Goal: Find specific page/section: Find specific page/section

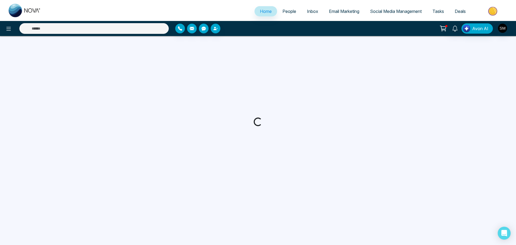
select select "*"
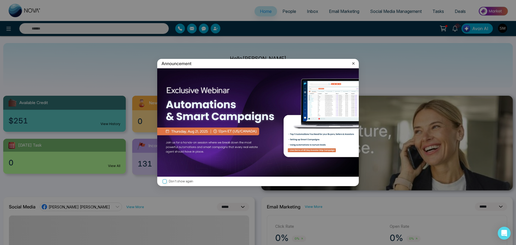
click at [352, 62] on icon at bounding box center [353, 63] width 5 height 5
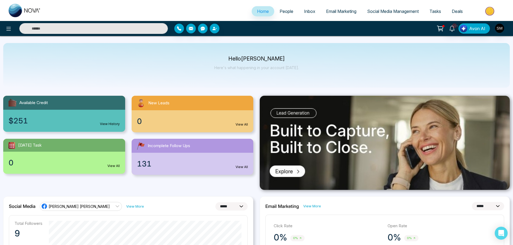
click at [291, 9] on link "People" at bounding box center [286, 11] width 24 height 10
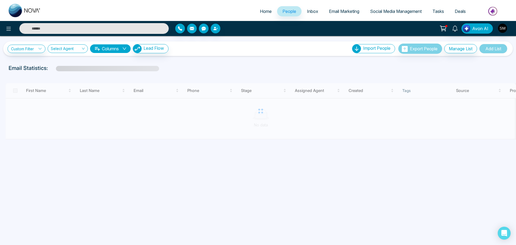
click at [40, 29] on input "text" at bounding box center [93, 28] width 149 height 11
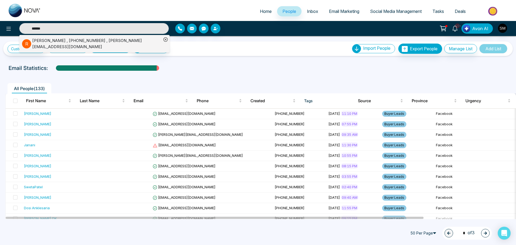
type input "******"
click at [41, 45] on div "[PERSON_NAME] , [PHONE_NUMBER] , [PERSON_NAME][EMAIL_ADDRESS][DOMAIN_NAME]" at bounding box center [96, 44] width 129 height 12
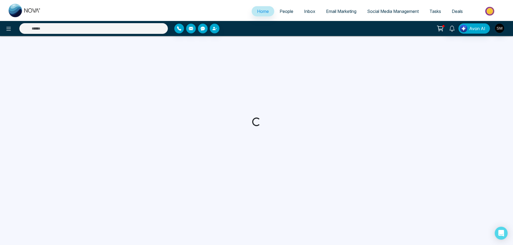
select select "*"
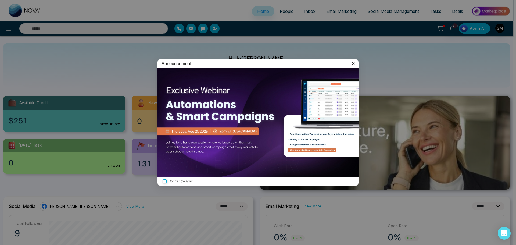
click at [352, 63] on icon at bounding box center [353, 63] width 5 height 5
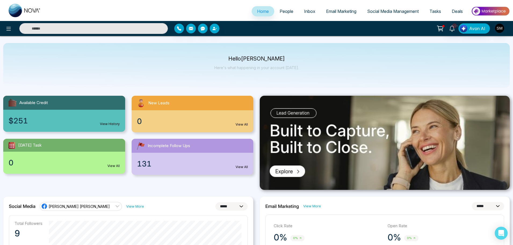
click at [281, 12] on span "People" at bounding box center [287, 11] width 14 height 5
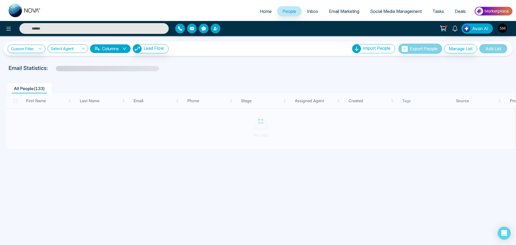
click at [58, 26] on input "text" at bounding box center [93, 28] width 149 height 11
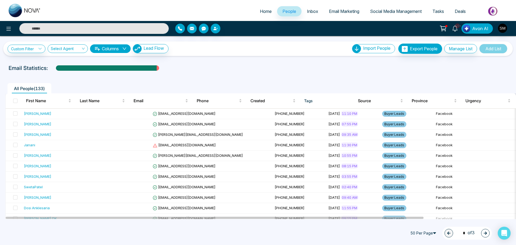
type input "******"
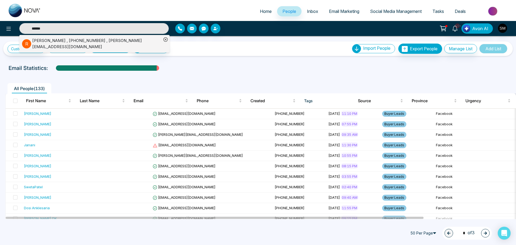
click at [49, 39] on div "[PERSON_NAME] , [PHONE_NUMBER] , [PERSON_NAME][EMAIL_ADDRESS][DOMAIN_NAME]" at bounding box center [96, 44] width 129 height 12
